Goal: Information Seeking & Learning: Learn about a topic

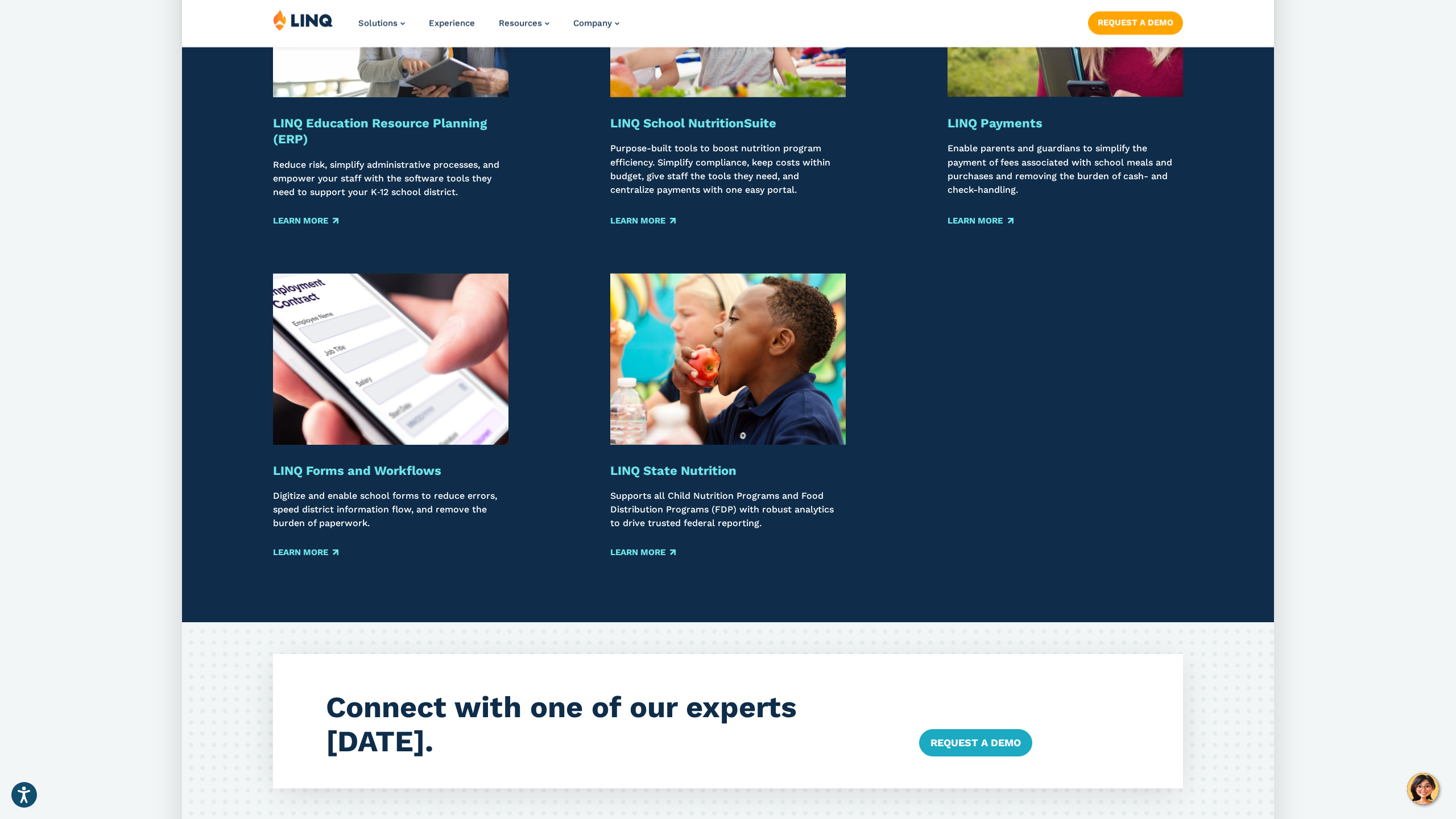
scroll to position [2130, 0]
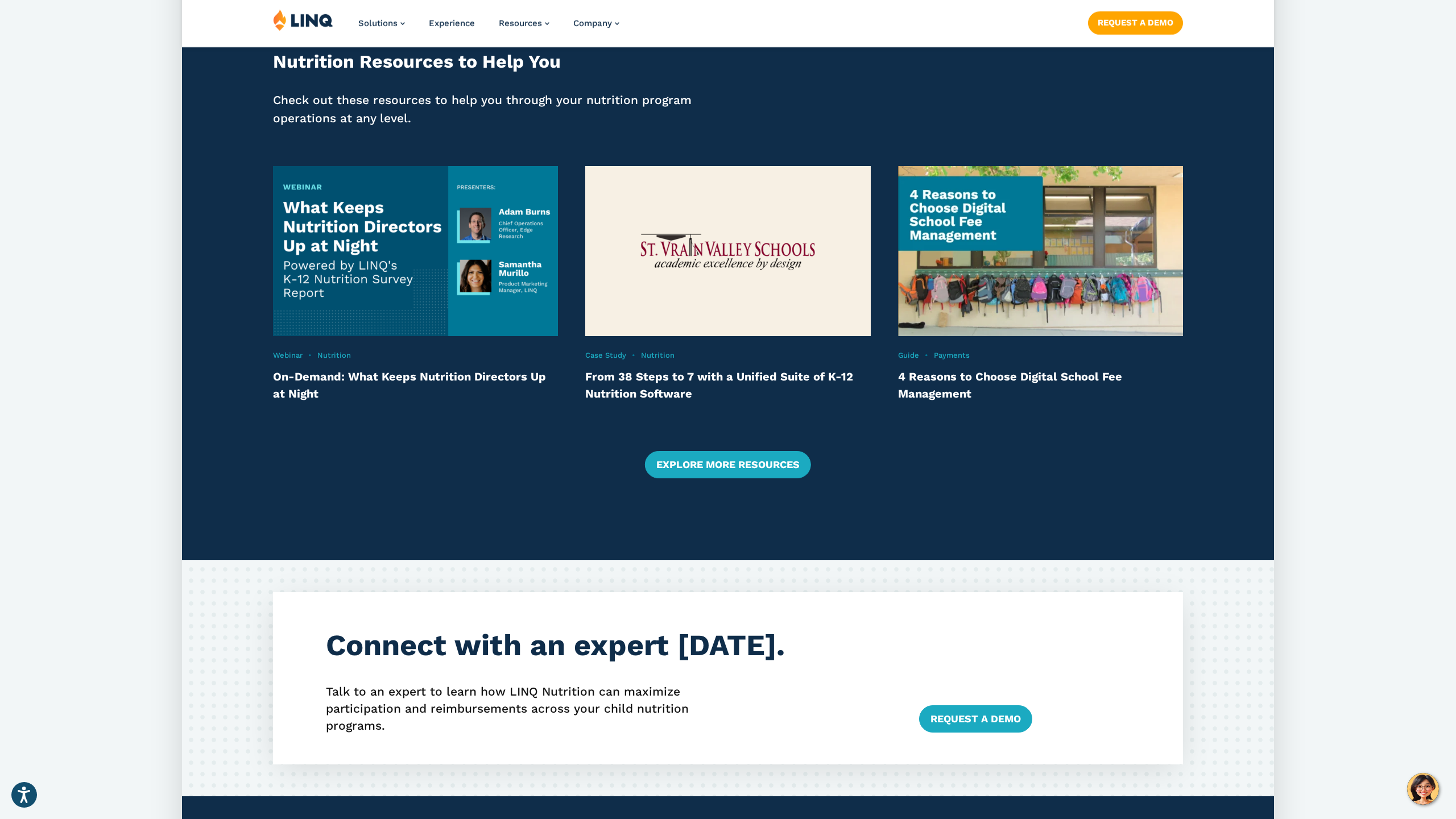
scroll to position [2852, 0]
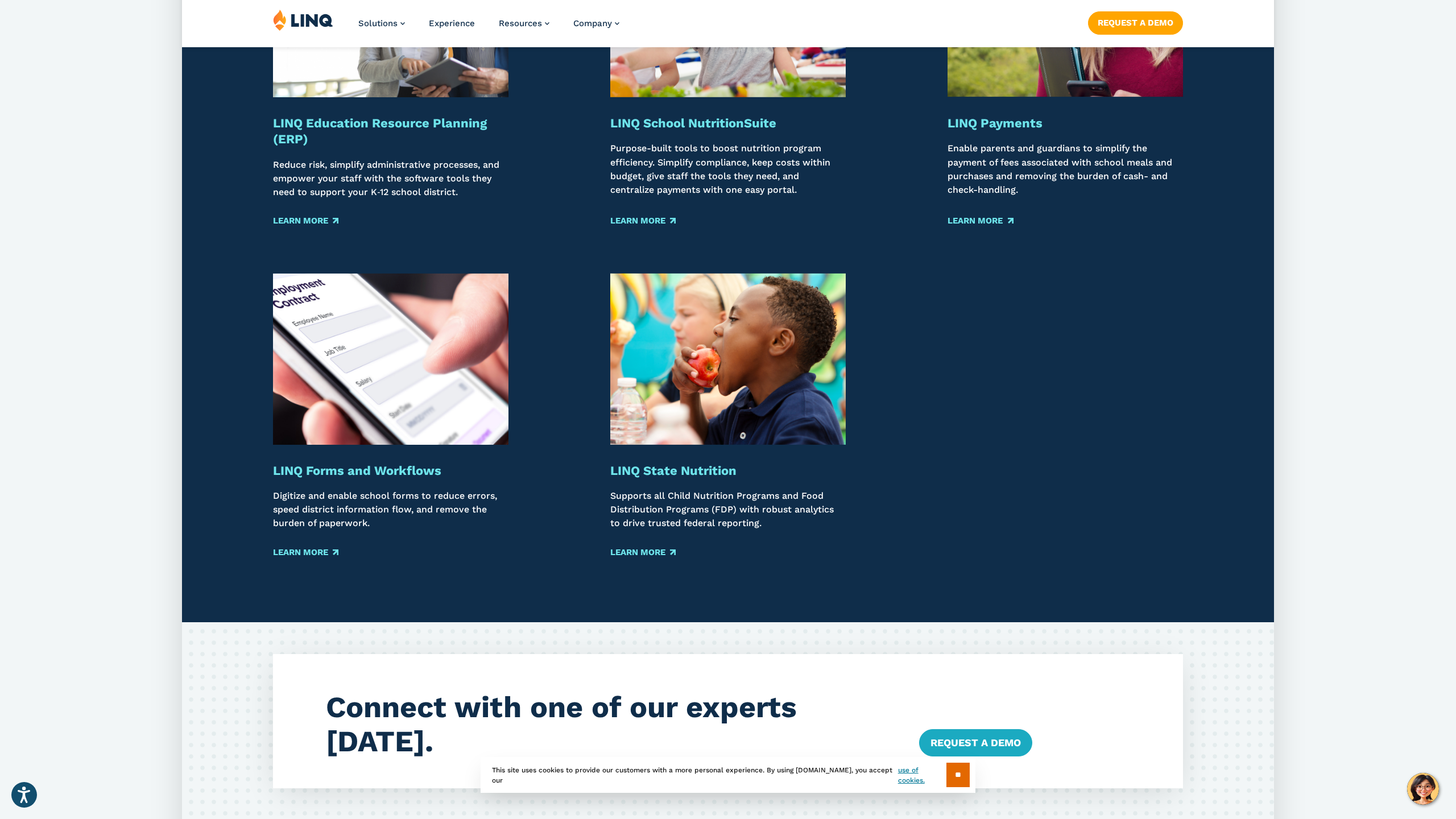
scroll to position [2130, 0]
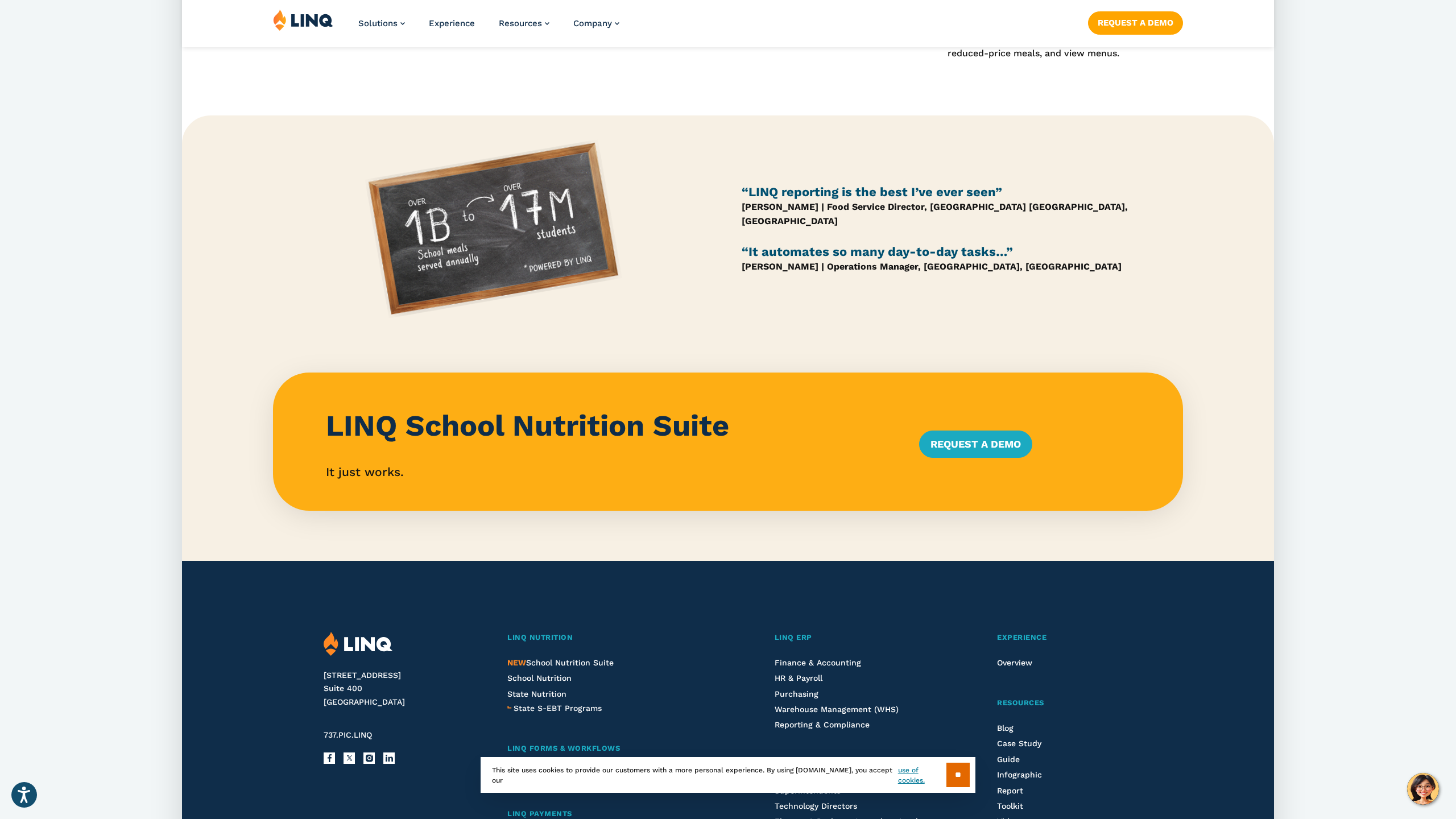
scroll to position [1123, 0]
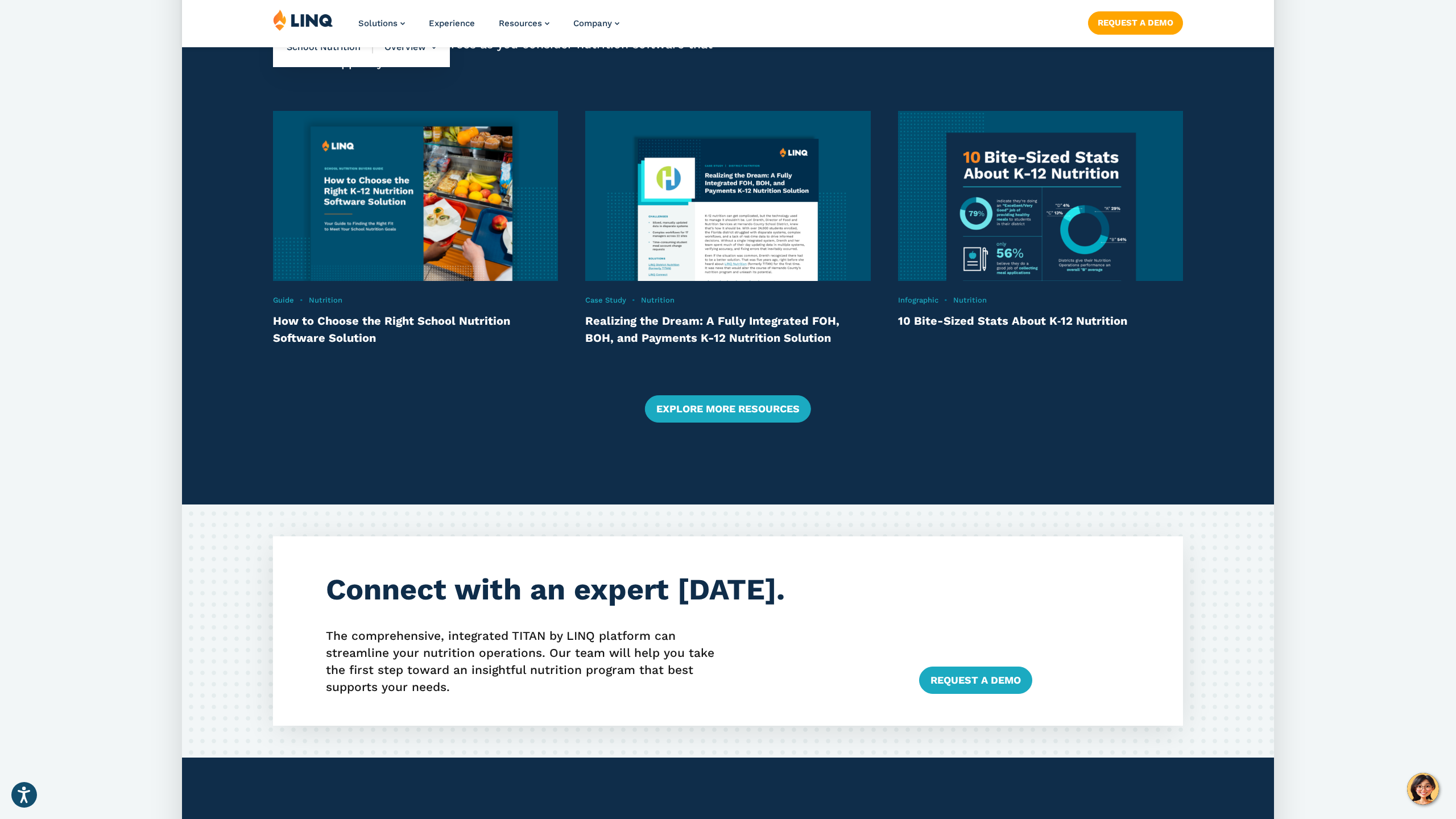
scroll to position [2815, 0]
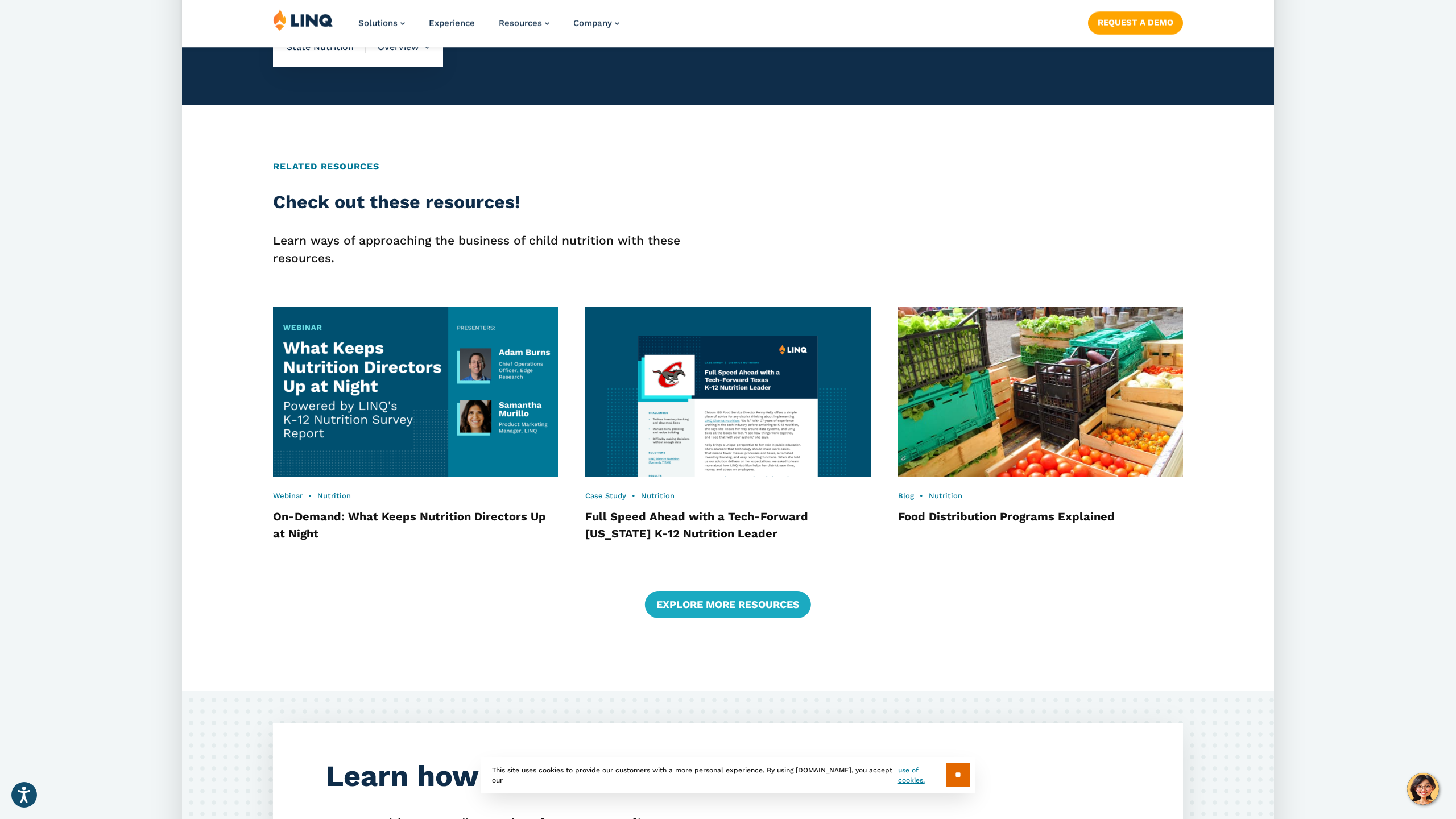
scroll to position [2967, 0]
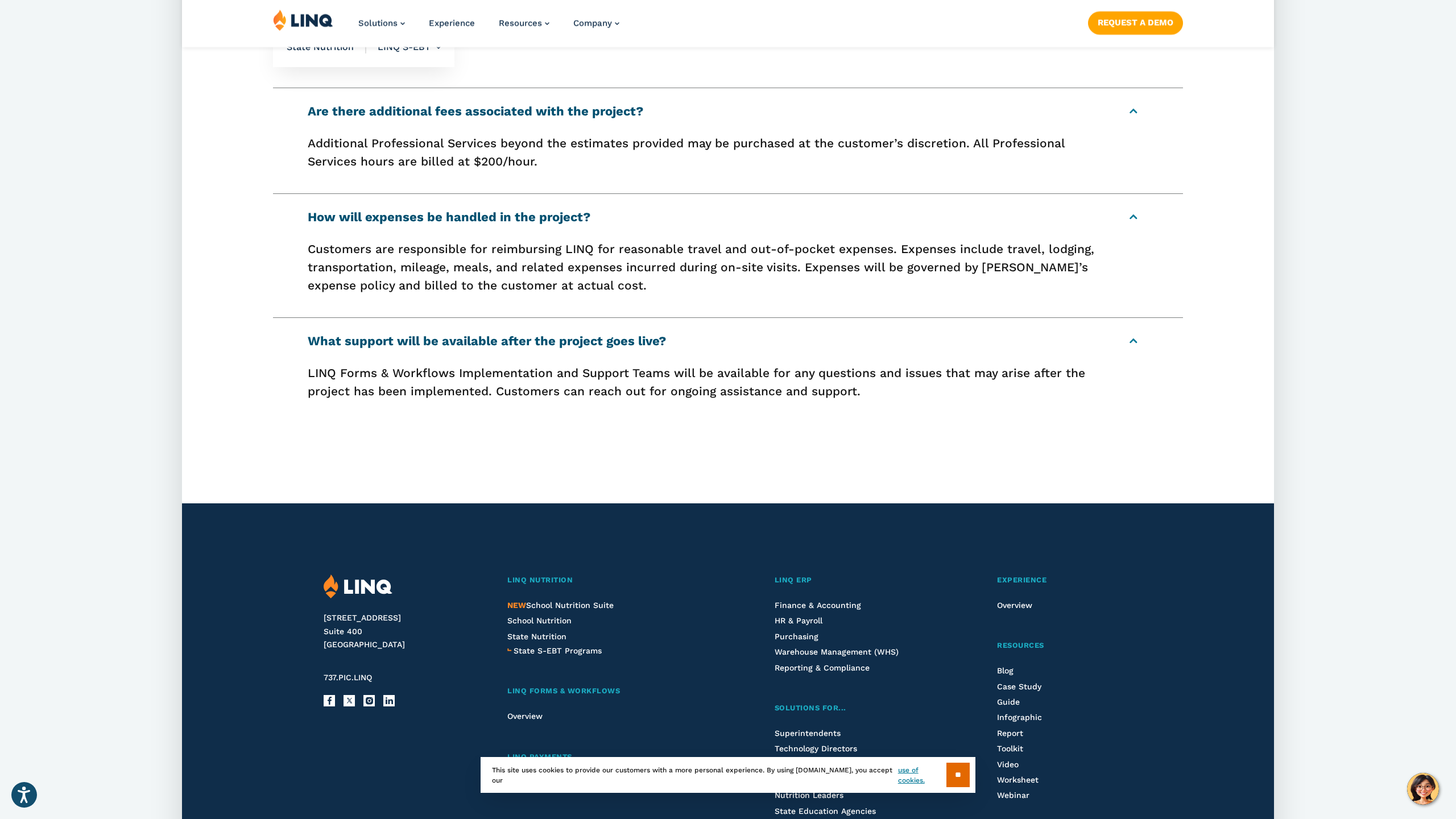
scroll to position [2561, 0]
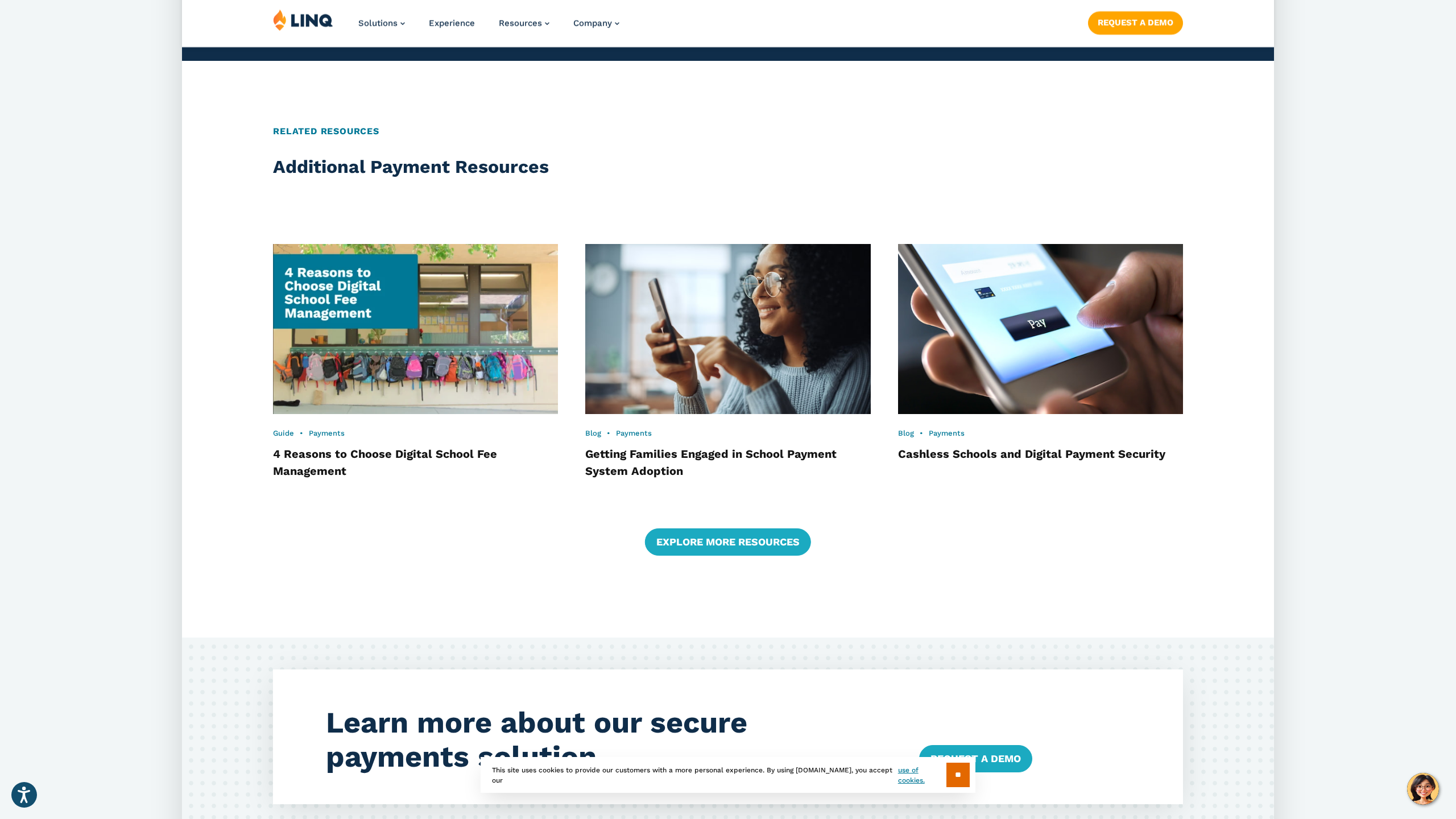
scroll to position [2892, 0]
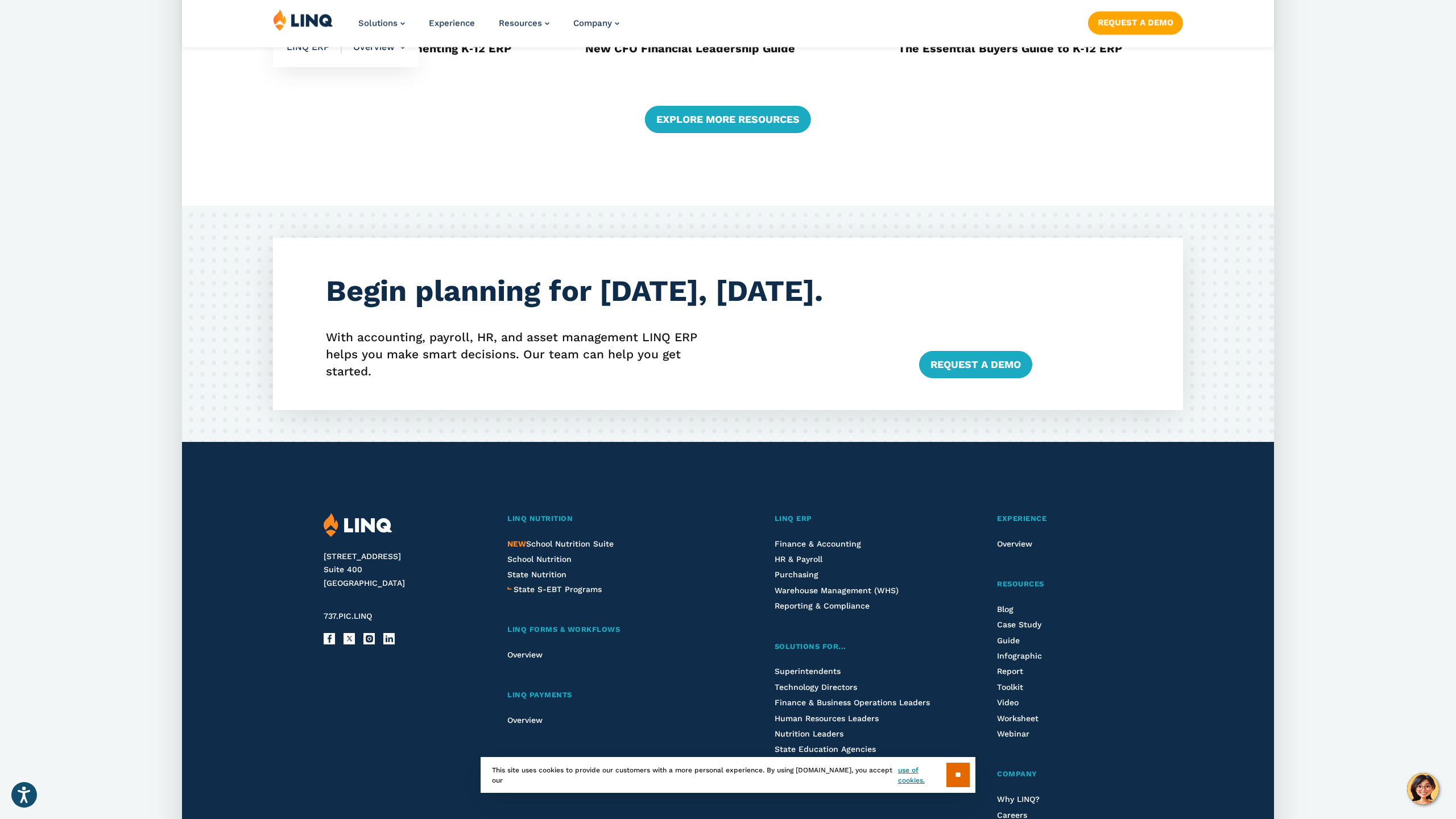
scroll to position [2499, 0]
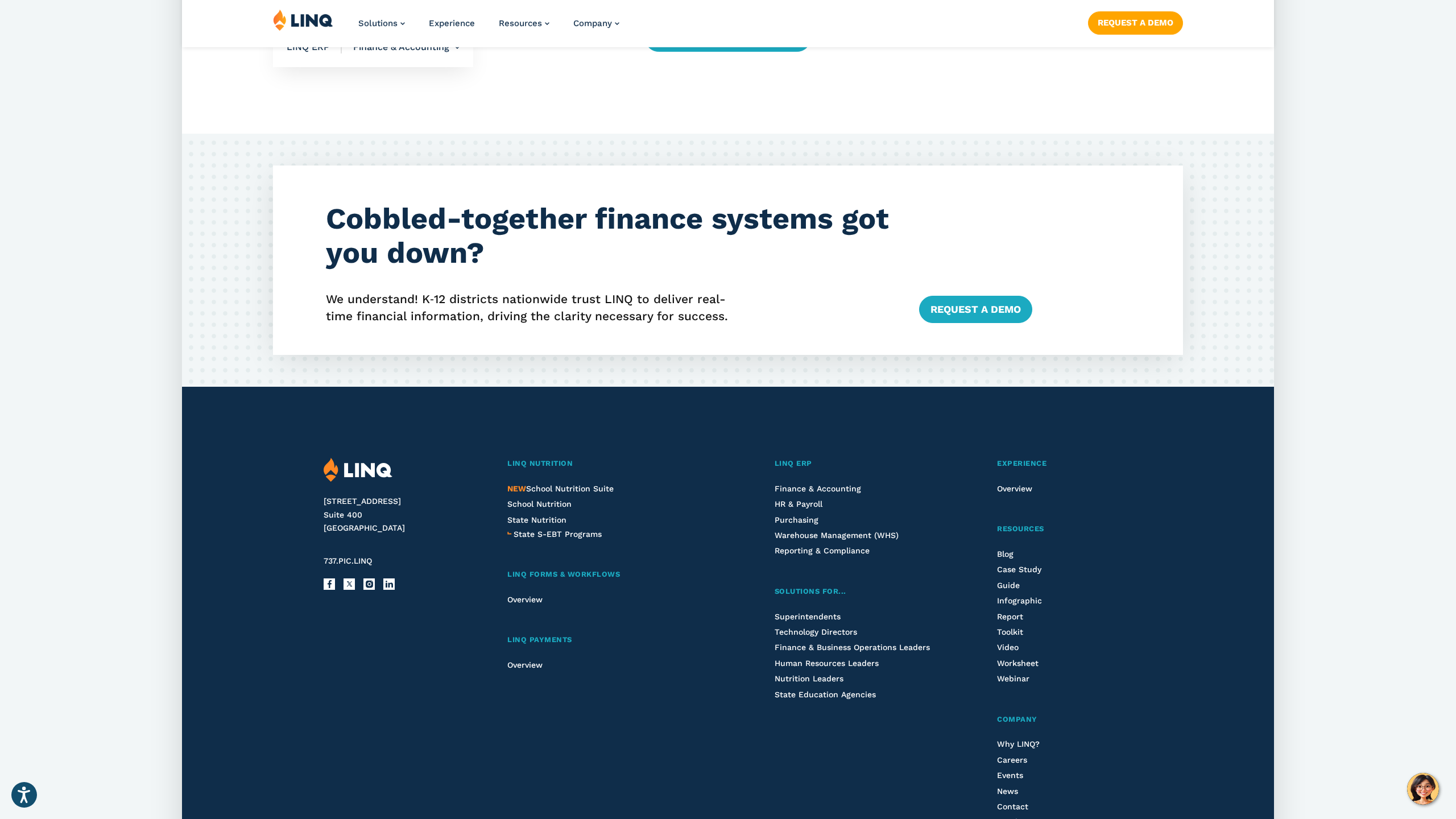
scroll to position [2444, 0]
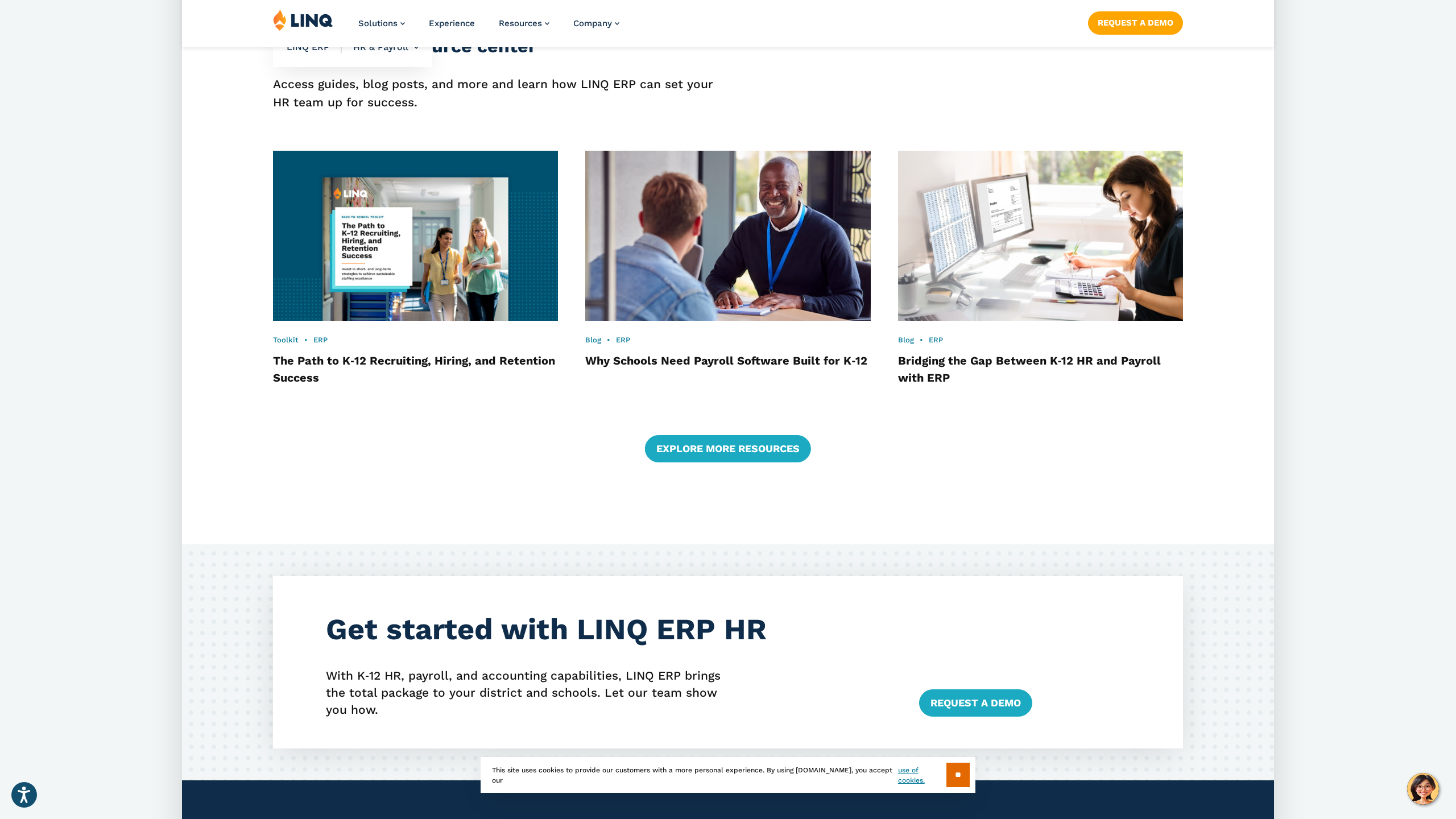
scroll to position [2090, 0]
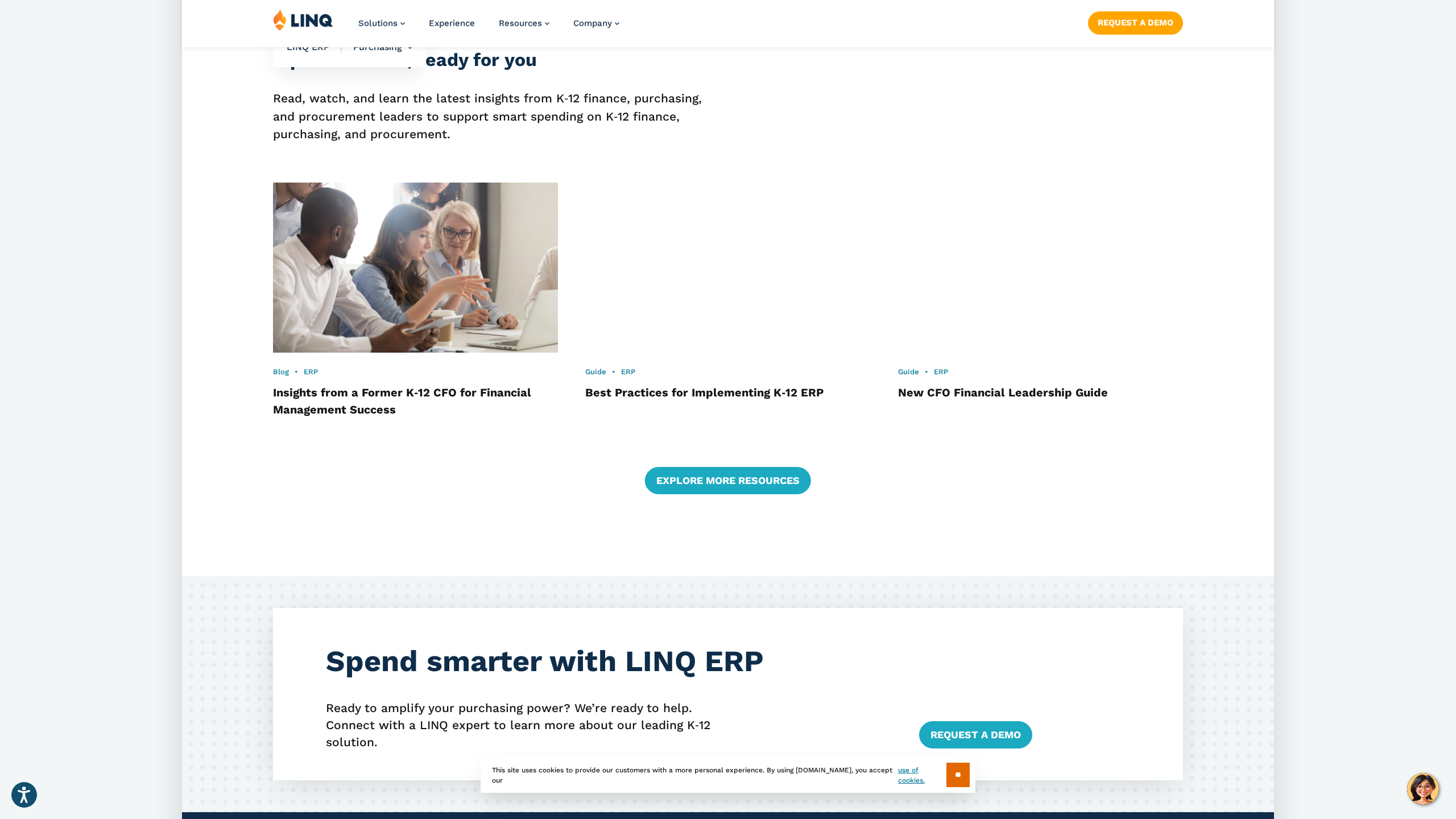
scroll to position [2122, 0]
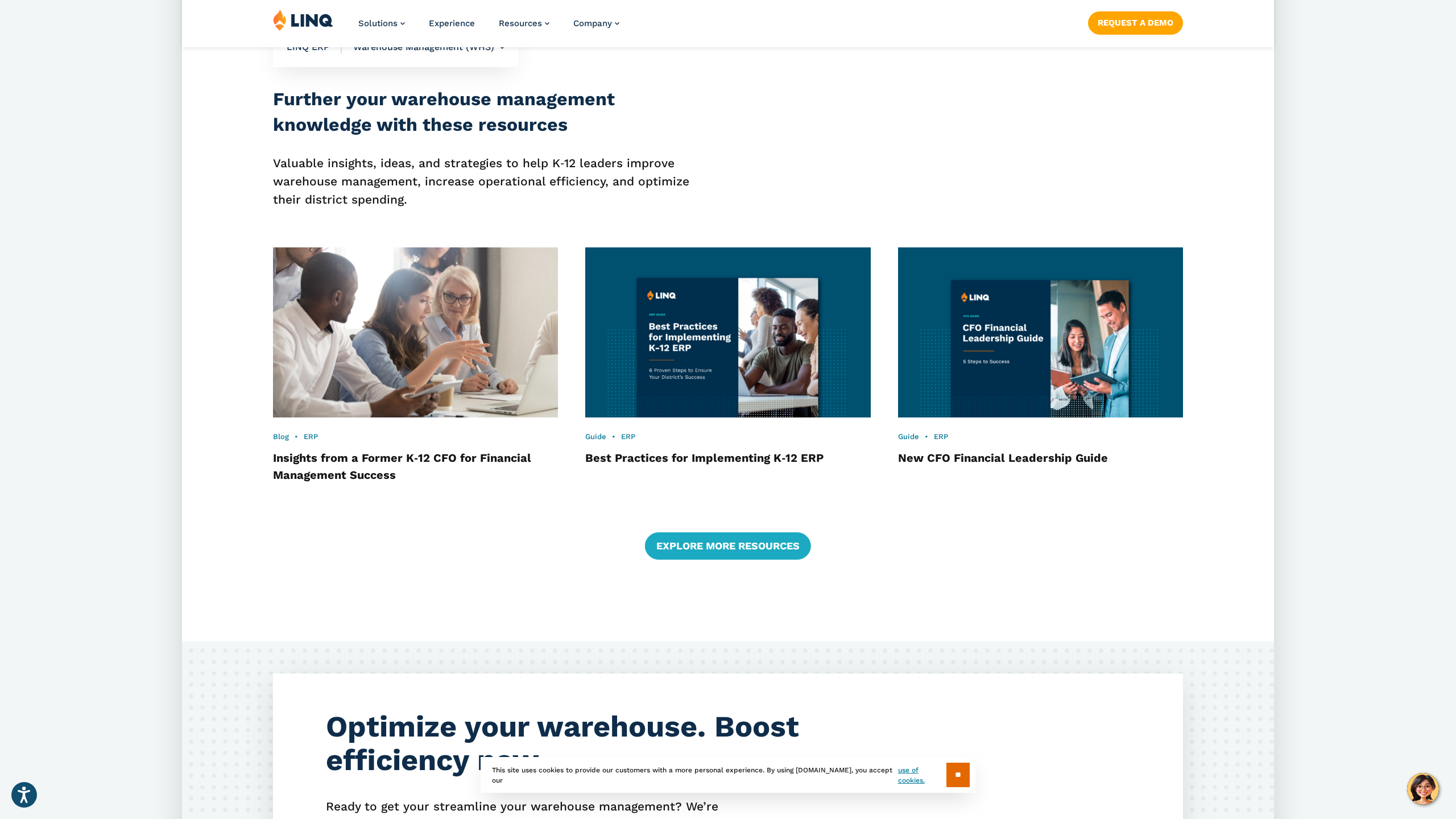
scroll to position [2220, 0]
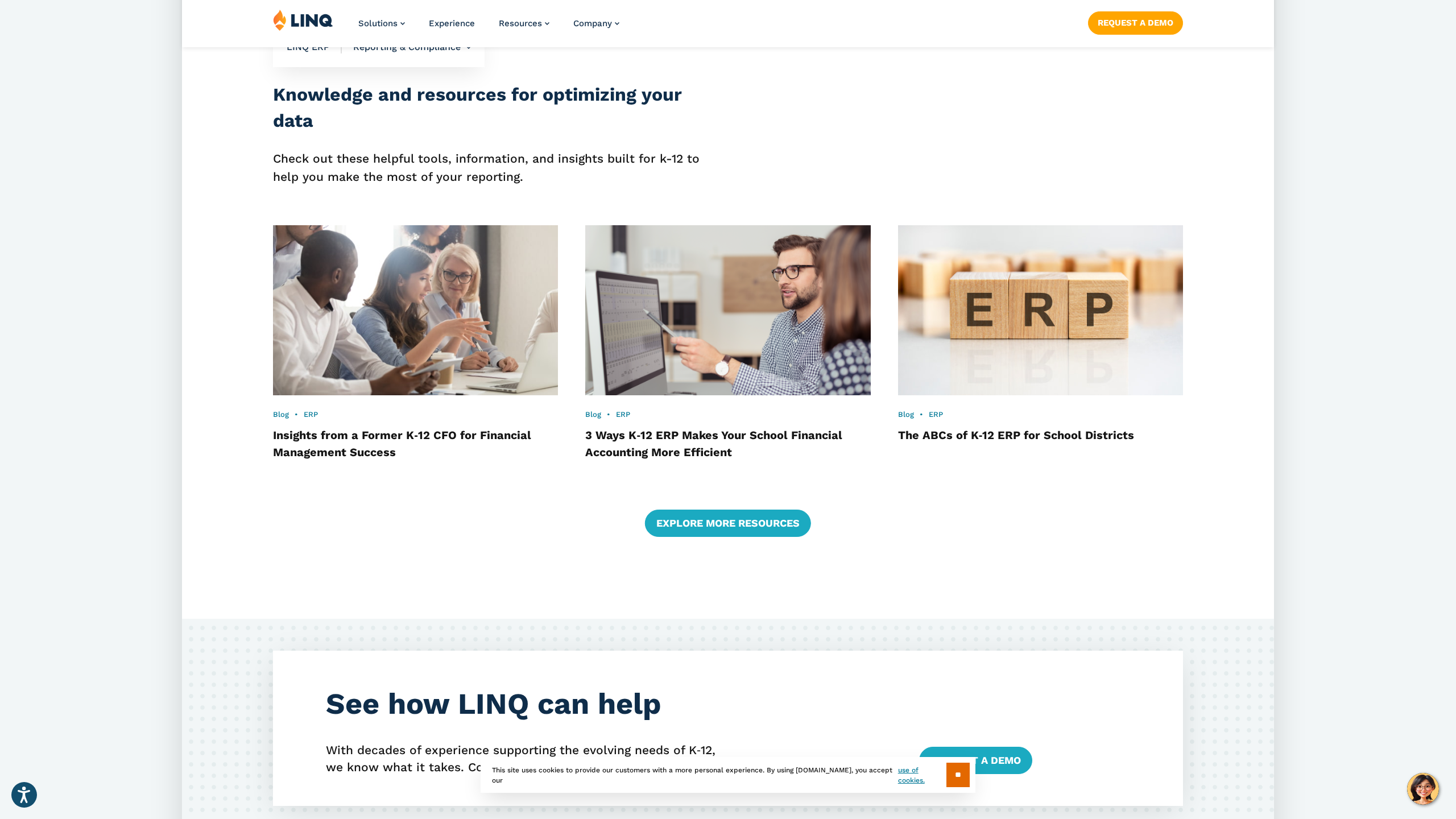
scroll to position [2147, 0]
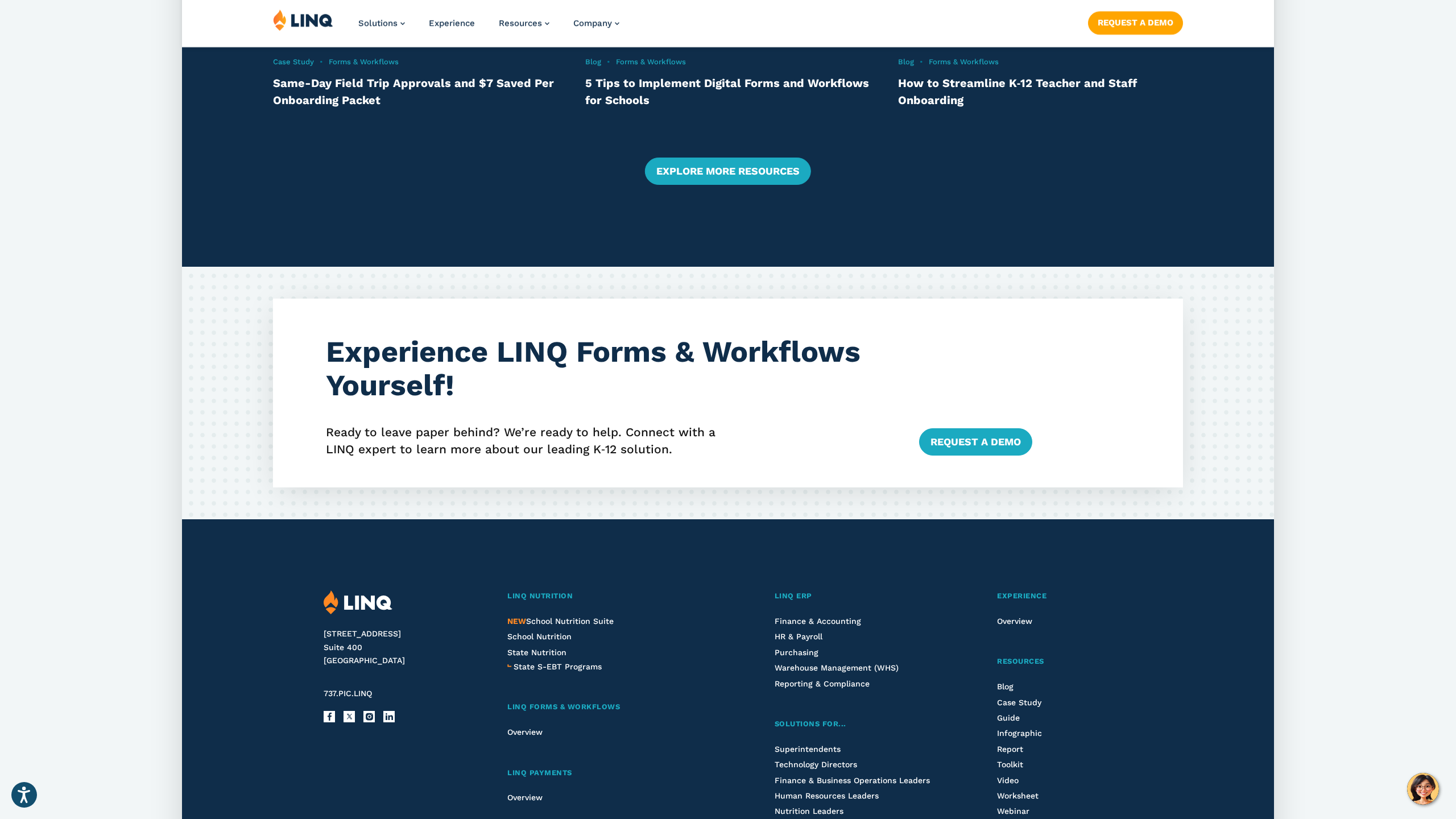
scroll to position [2576, 0]
